Goal: Information Seeking & Learning: Learn about a topic

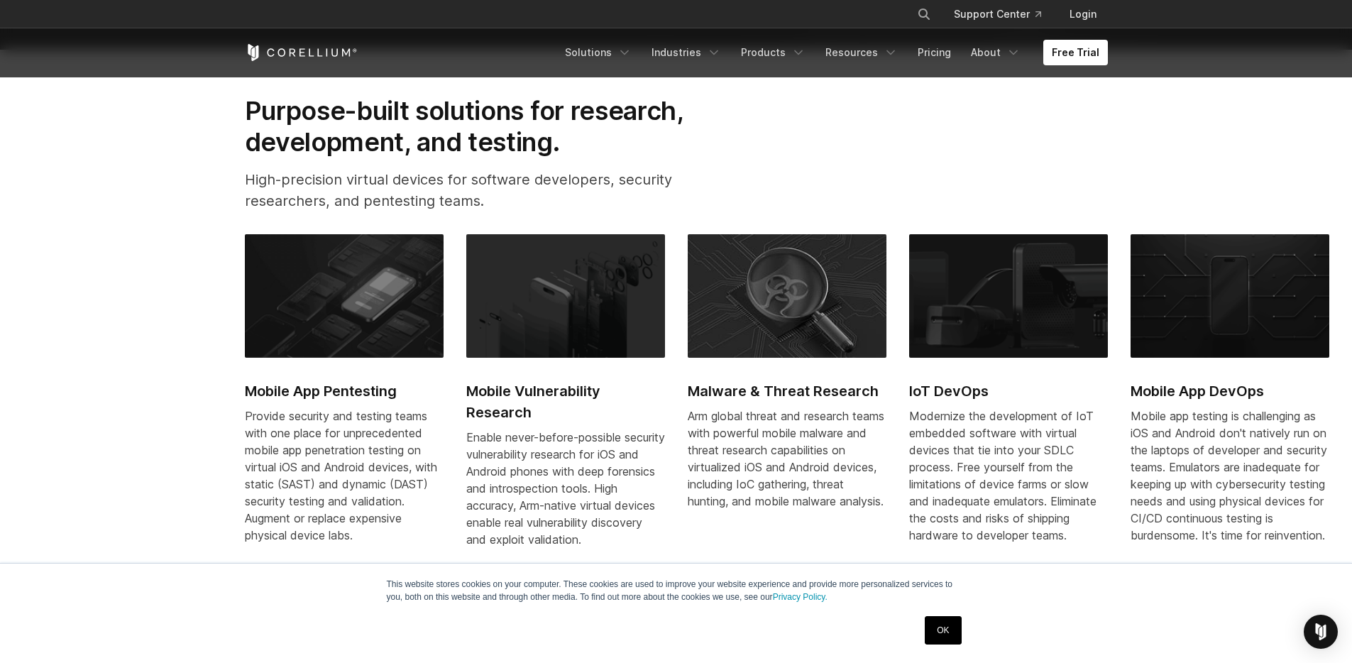
scroll to position [717, 0]
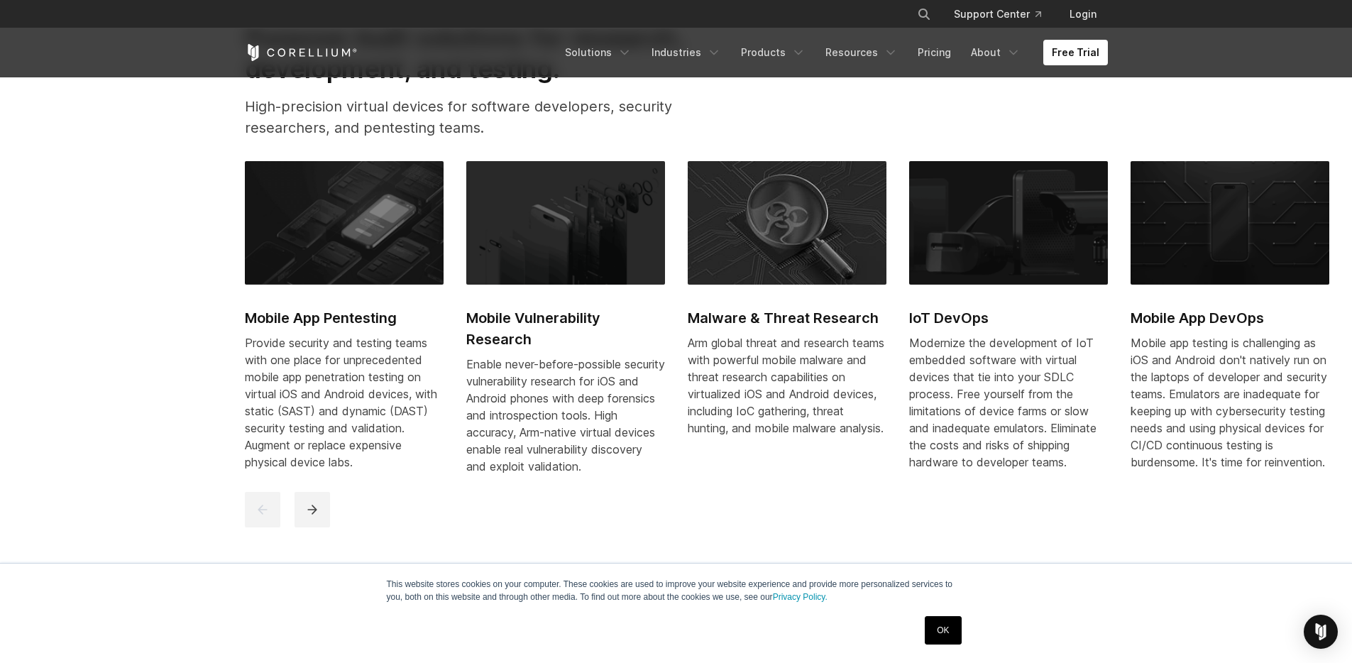
click at [324, 321] on h2 "Mobile App Pentesting" at bounding box center [344, 317] width 199 height 21
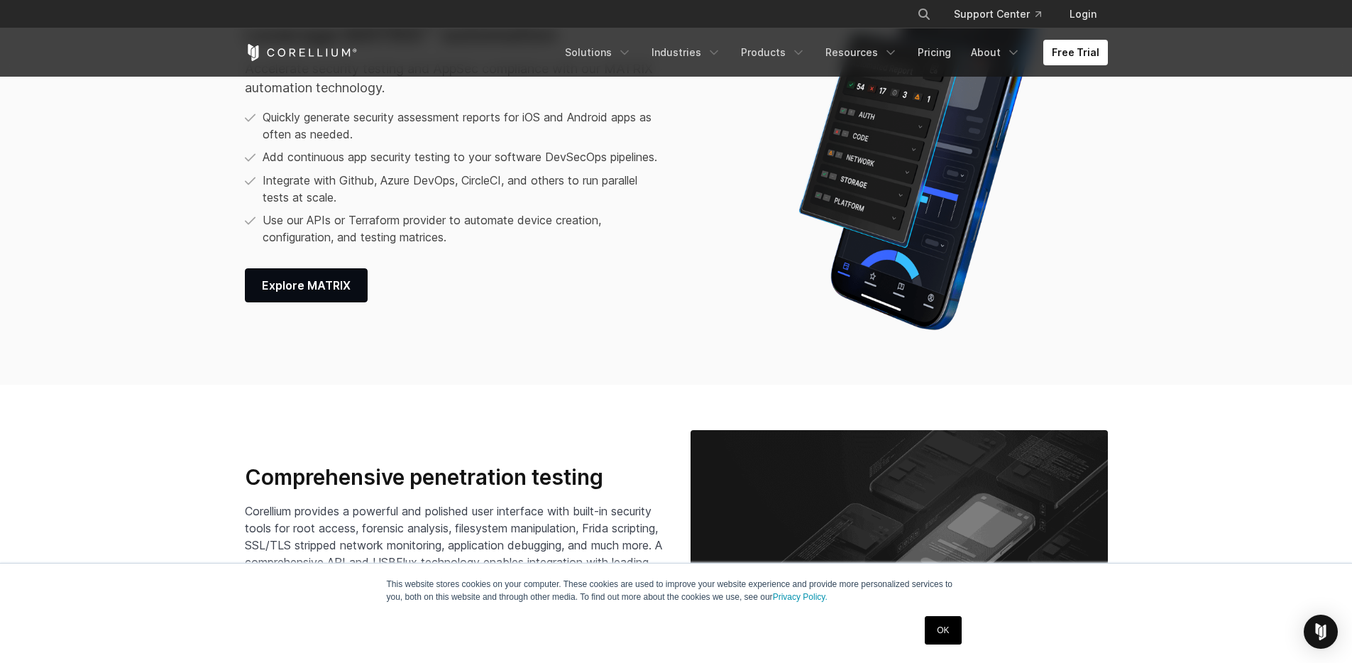
scroll to position [1162, 0]
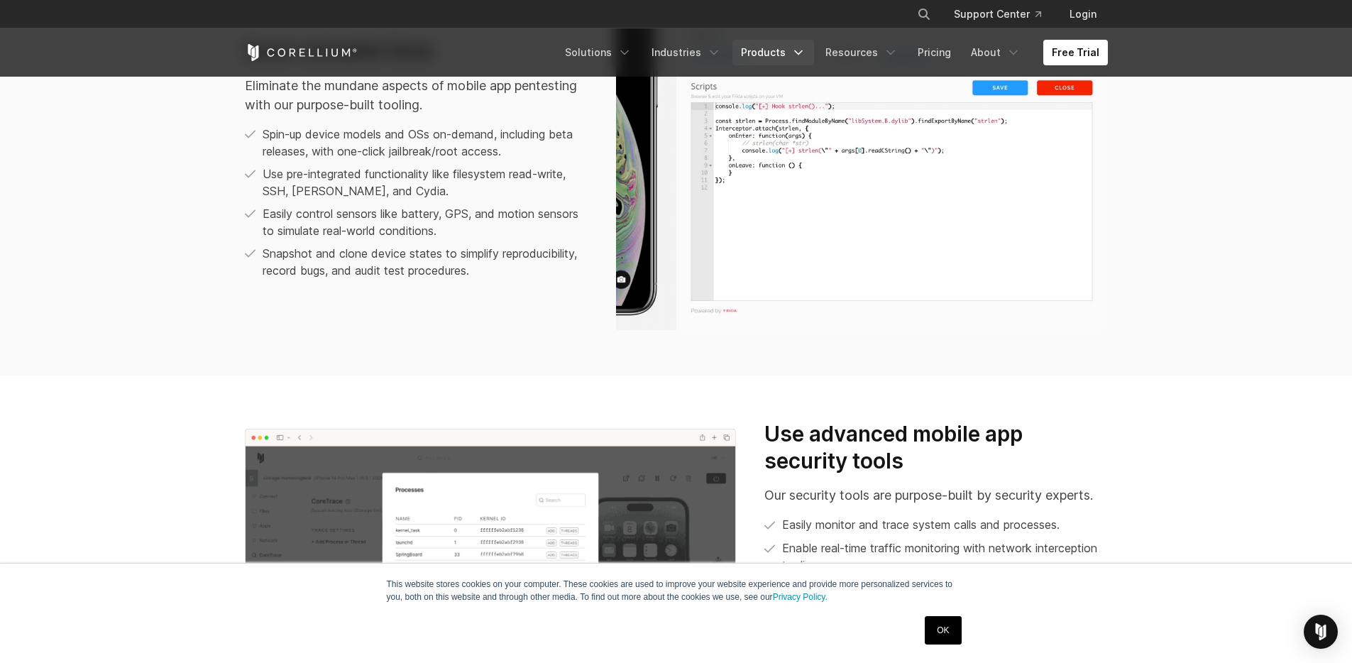
click at [767, 48] on link "Products" at bounding box center [773, 53] width 82 height 26
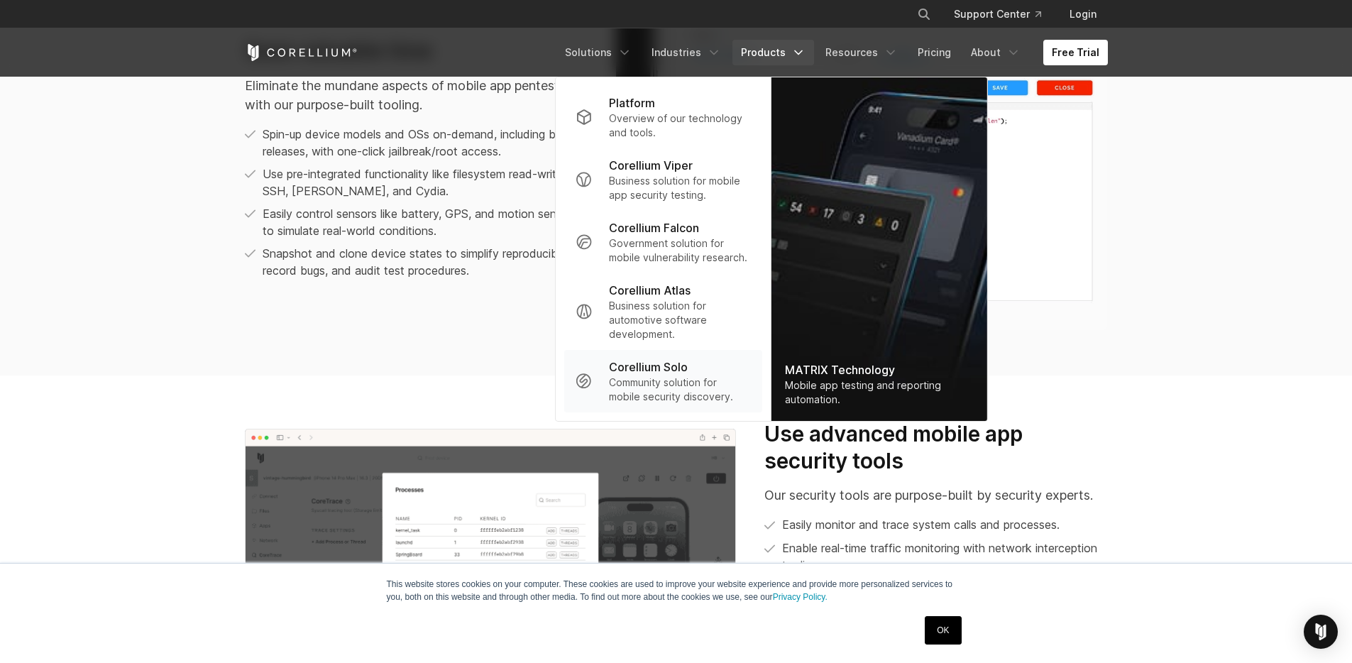
click at [646, 380] on p "Community solution for mobile security discovery." at bounding box center [679, 389] width 141 height 28
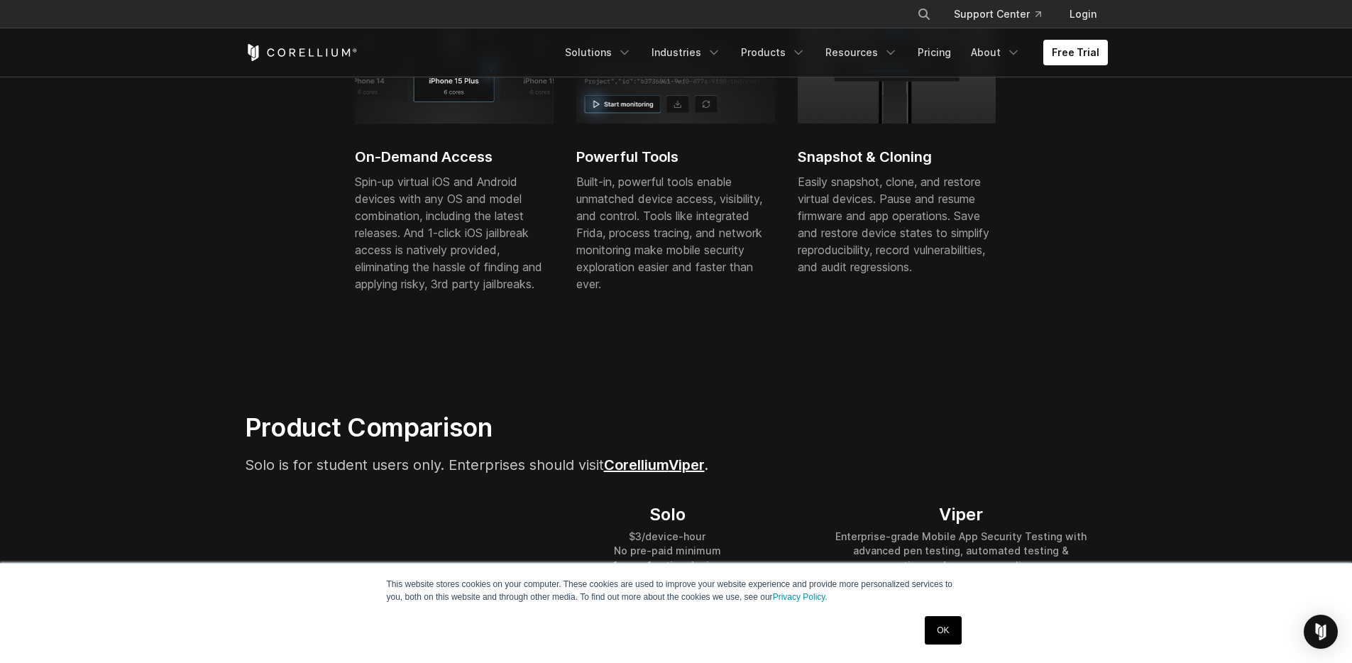
scroll to position [390, 0]
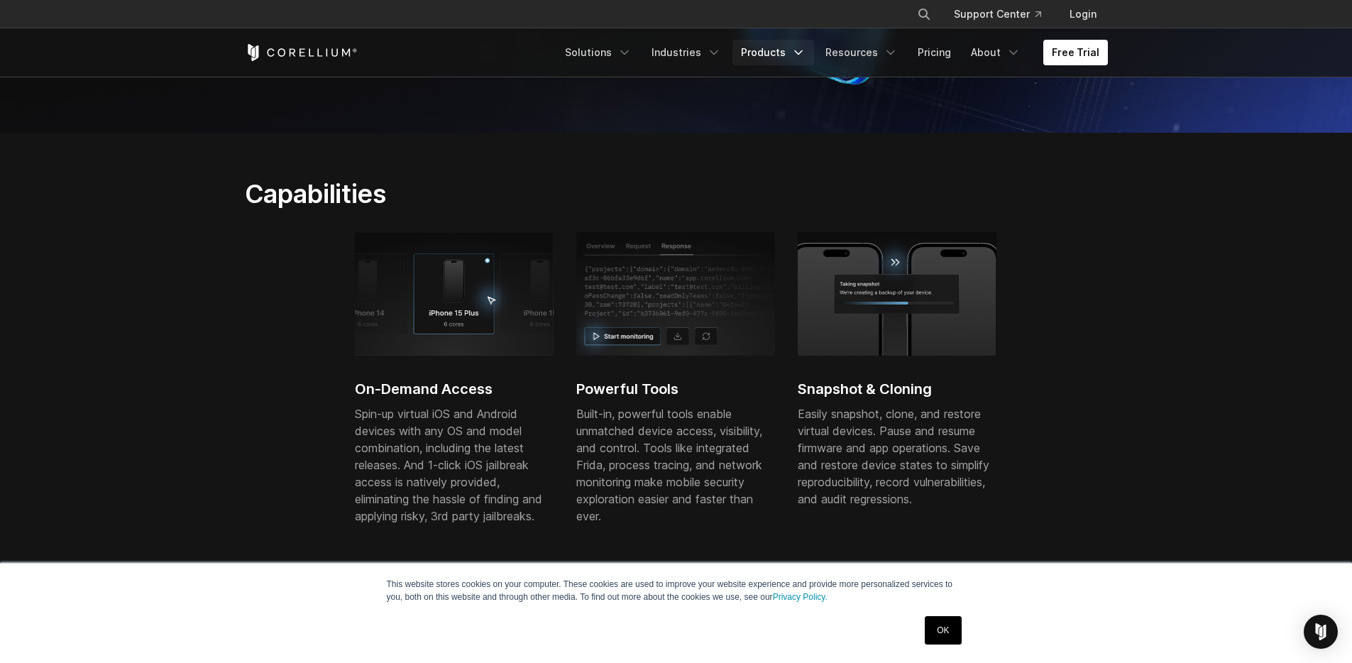
click at [764, 55] on link "Products" at bounding box center [773, 53] width 82 height 26
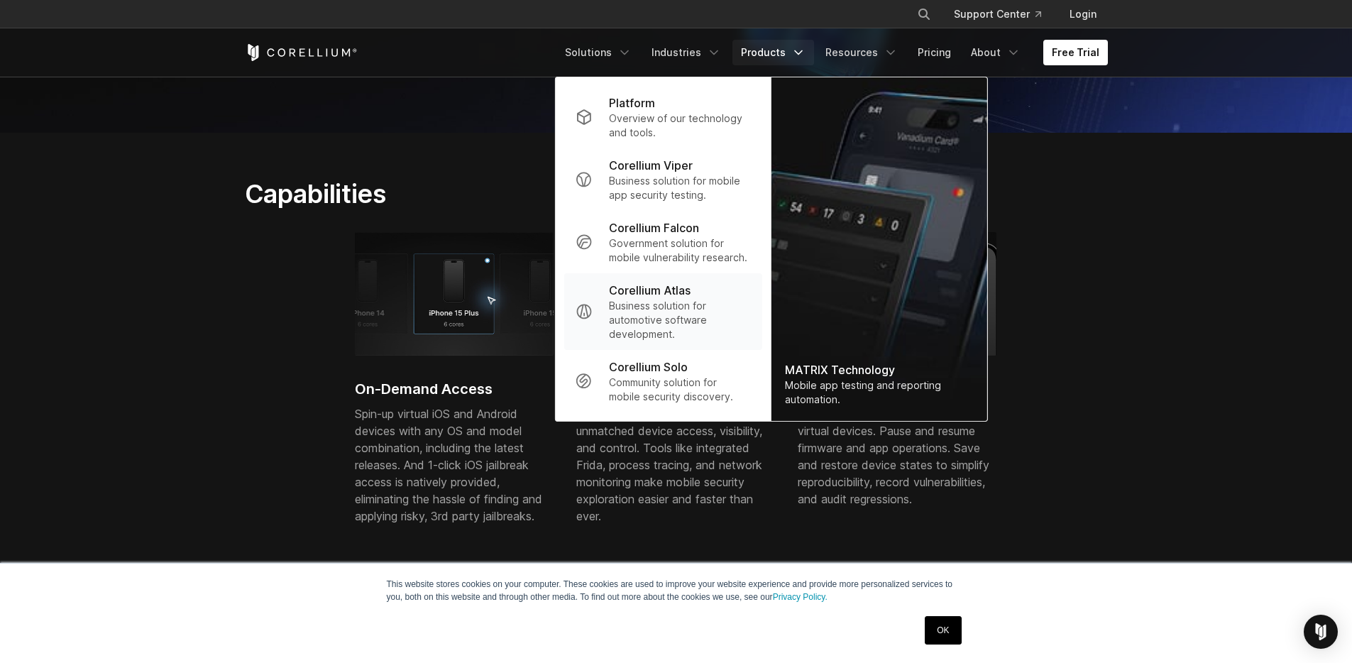
click at [685, 304] on p "Business solution for automotive software development." at bounding box center [679, 320] width 141 height 43
